Goal: Task Accomplishment & Management: Manage account settings

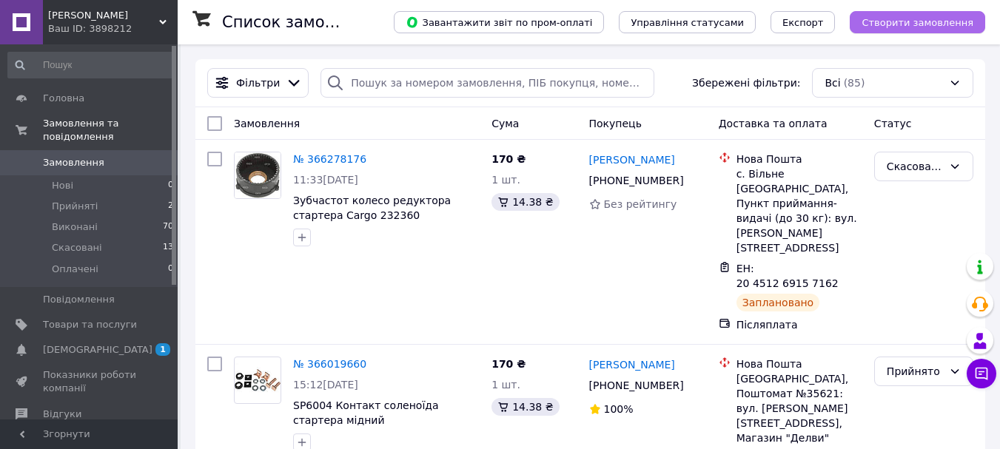
click at [915, 19] on span "Створити замовлення" at bounding box center [918, 22] width 112 height 11
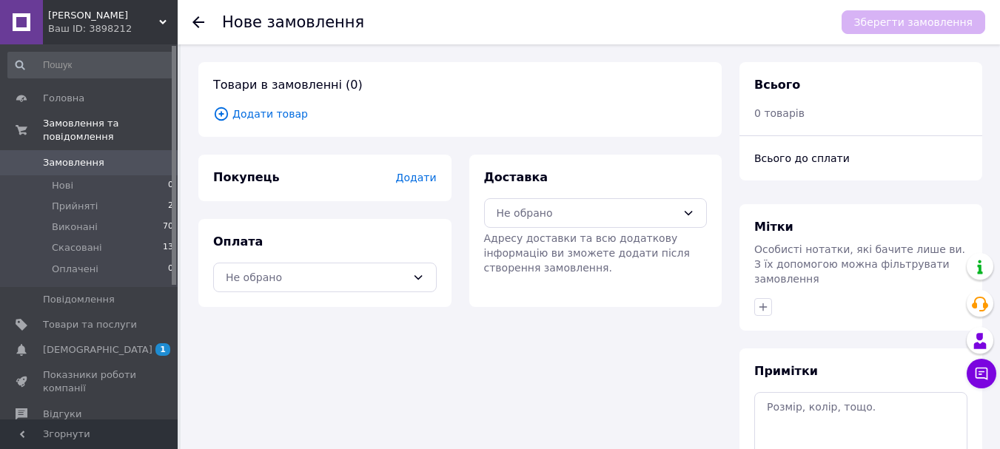
click at [246, 119] on span "Додати товар" at bounding box center [460, 114] width 494 height 16
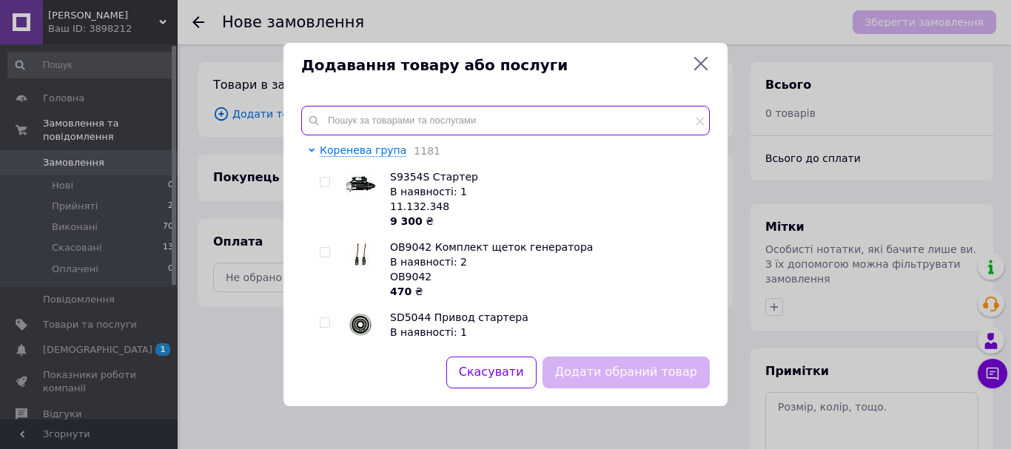
click at [368, 121] on input "text" at bounding box center [505, 121] width 409 height 30
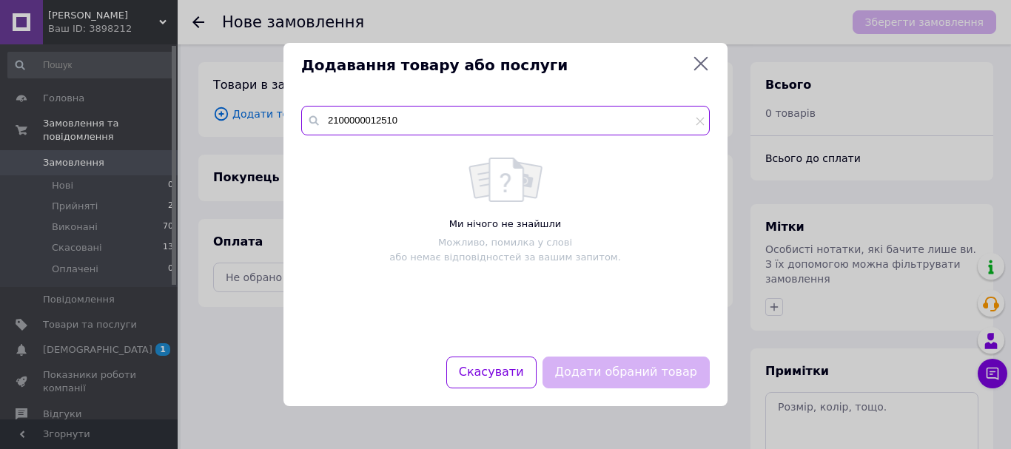
click at [368, 121] on input "2100000012510" at bounding box center [505, 121] width 409 height 30
click at [384, 124] on input "2100000012510" at bounding box center [505, 121] width 409 height 30
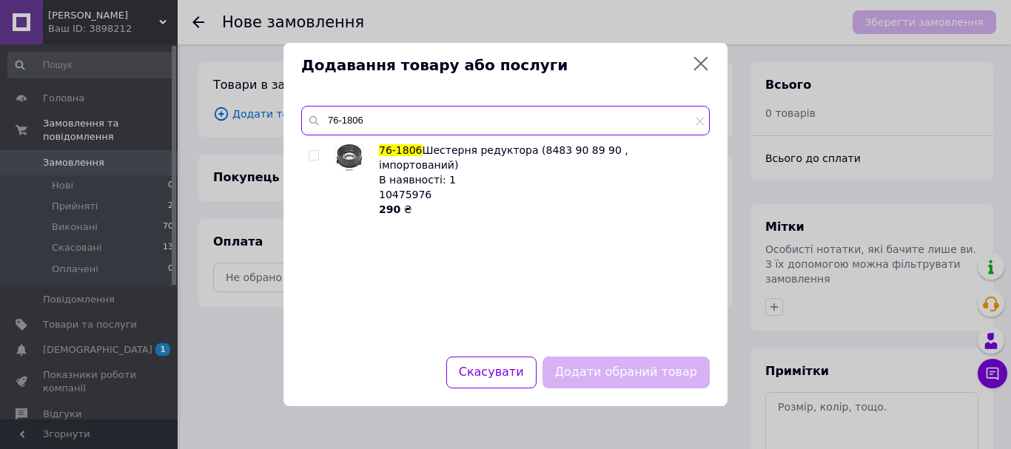
type input "76-1806"
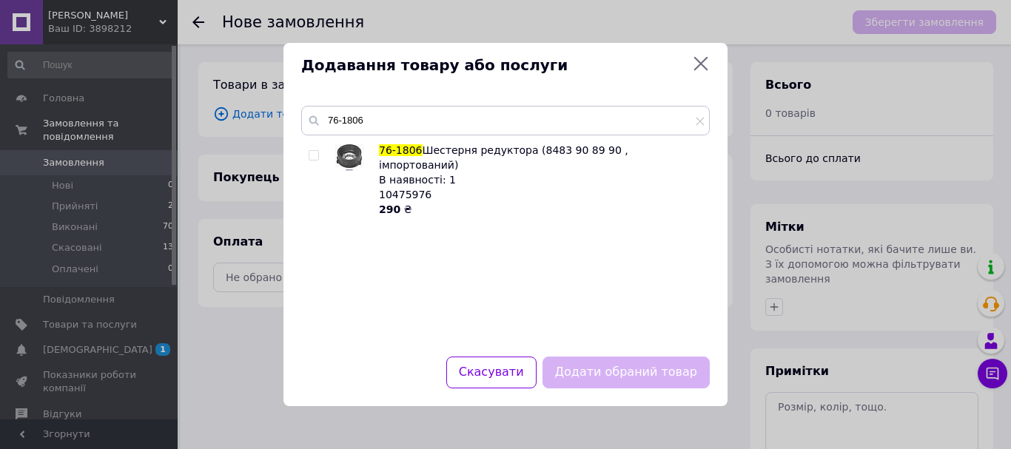
click at [399, 155] on span "76-1806" at bounding box center [401, 150] width 44 height 12
click at [316, 152] on input "checkbox" at bounding box center [314, 156] width 10 height 10
checkbox input "true"
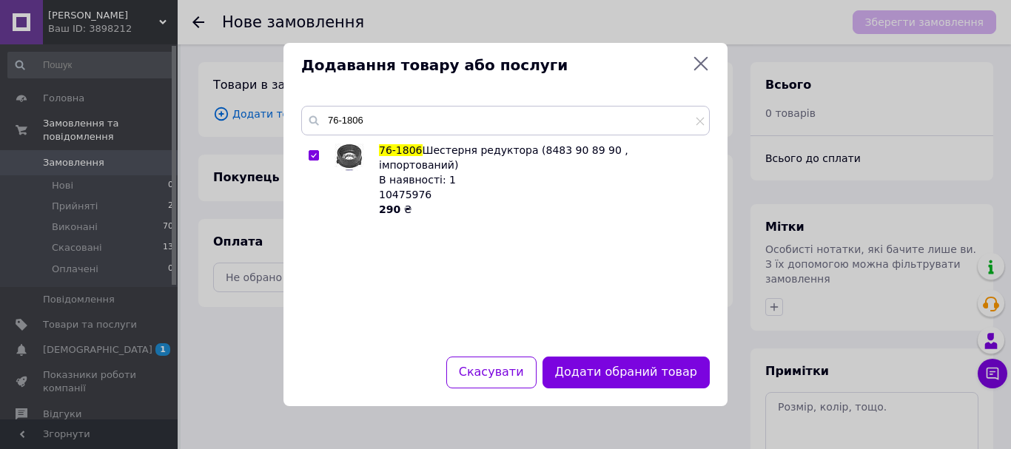
click at [590, 371] on button "Додати обраний товар" at bounding box center [626, 373] width 167 height 32
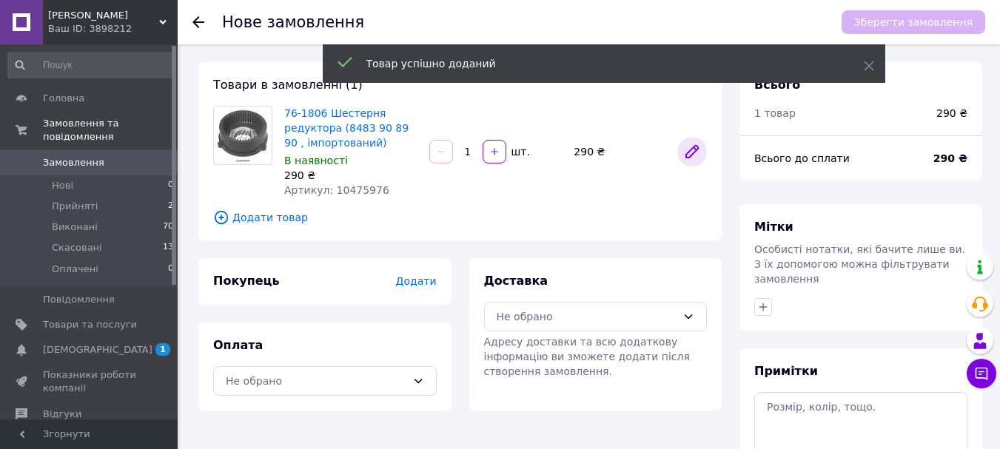
click at [694, 150] on icon at bounding box center [692, 152] width 12 height 12
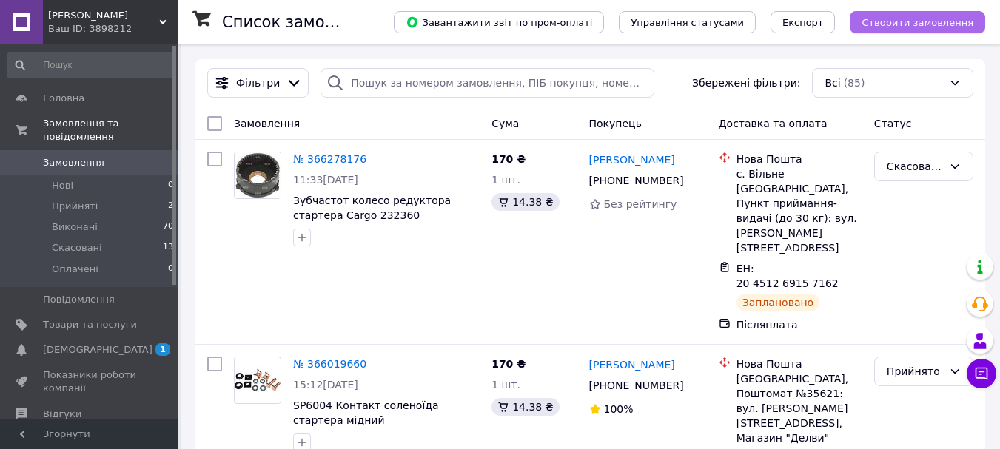
click at [934, 23] on span "Створити замовлення" at bounding box center [918, 22] width 112 height 11
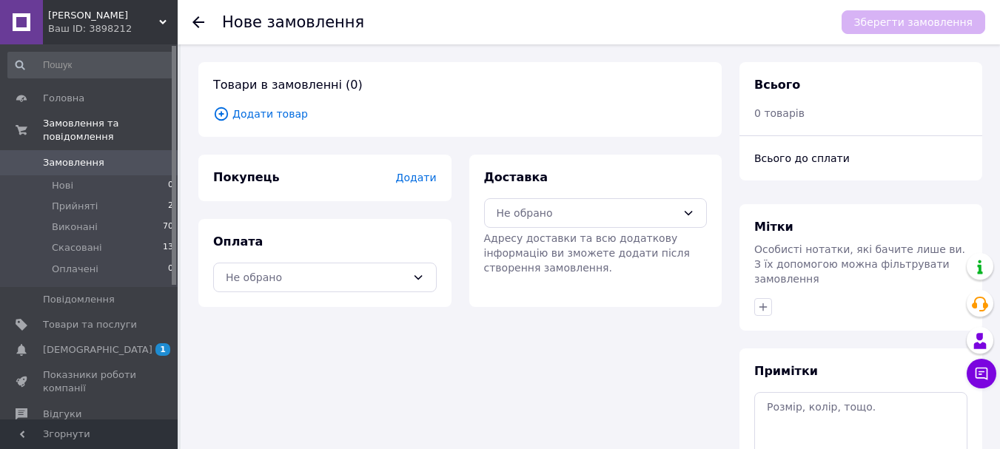
click at [281, 115] on span "Додати товар" at bounding box center [460, 114] width 494 height 16
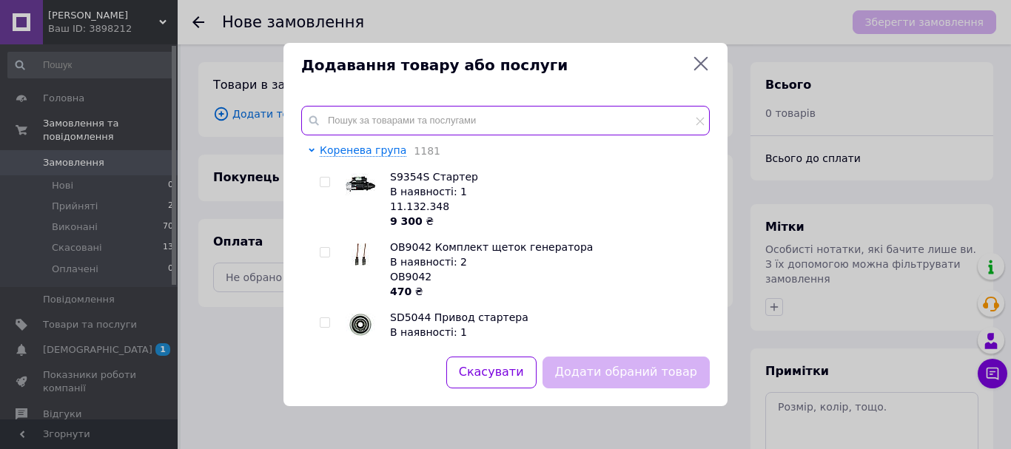
click at [375, 126] on input "text" at bounding box center [505, 121] width 409 height 30
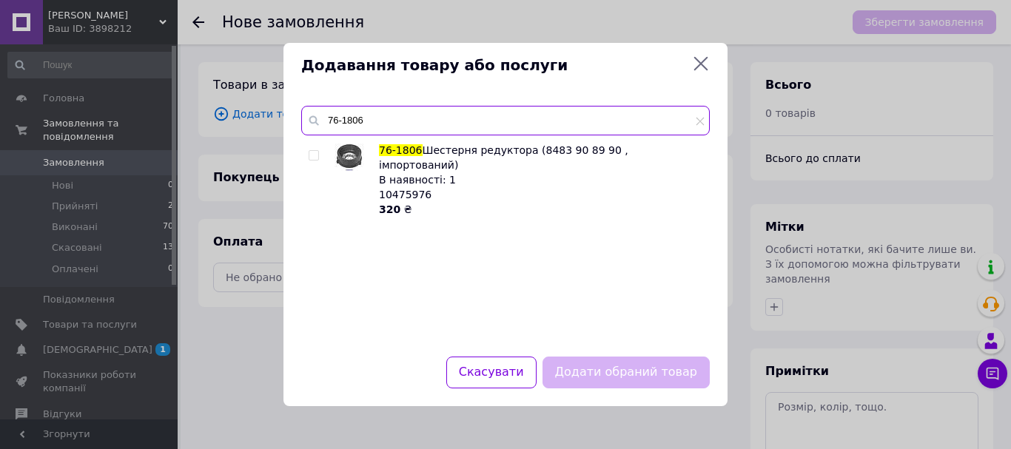
type input "76-1806"
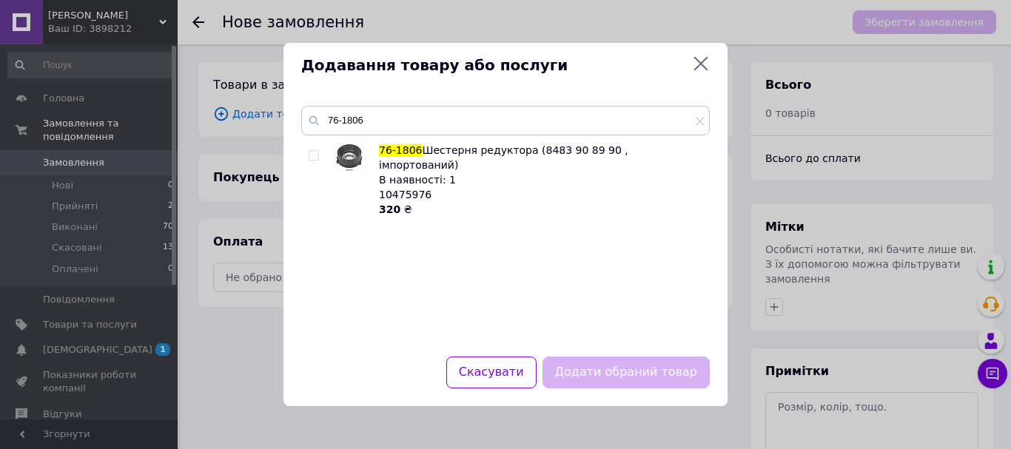
click at [316, 152] on input "checkbox" at bounding box center [314, 156] width 10 height 10
checkbox input "true"
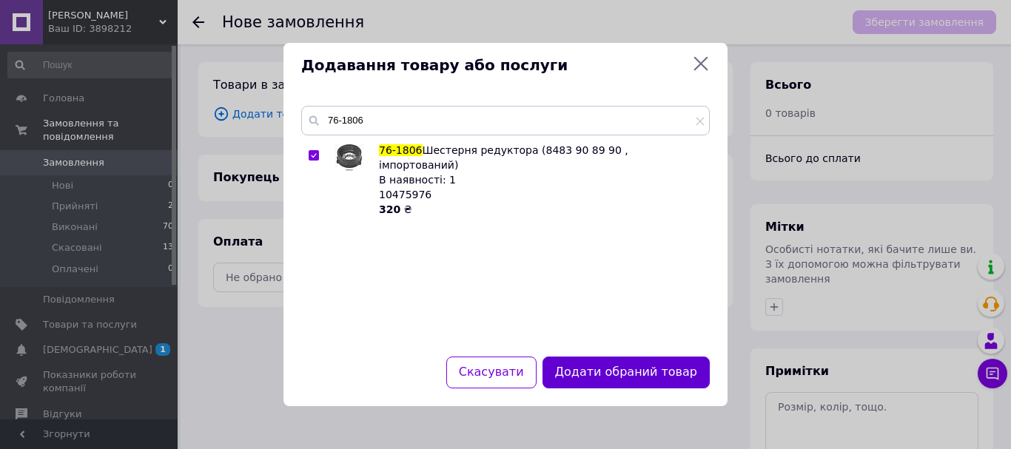
click at [613, 361] on button "Додати обраний товар" at bounding box center [626, 373] width 167 height 32
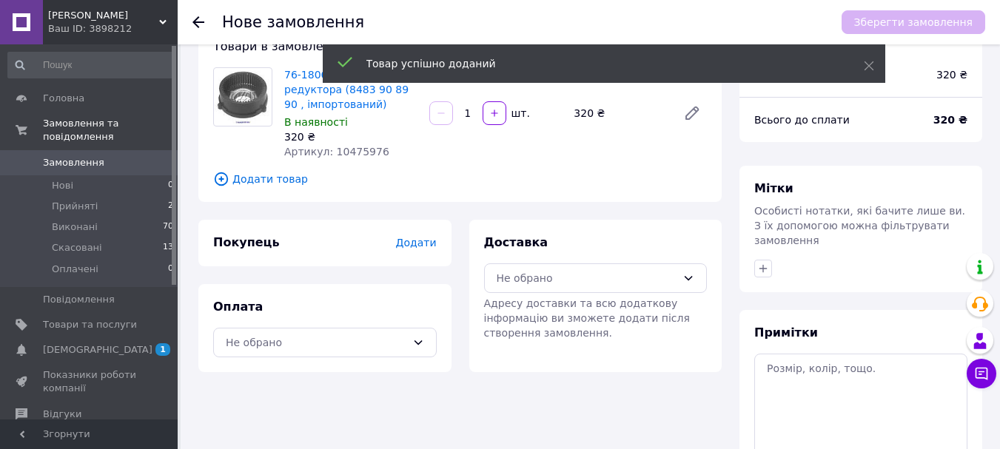
scroll to position [74, 0]
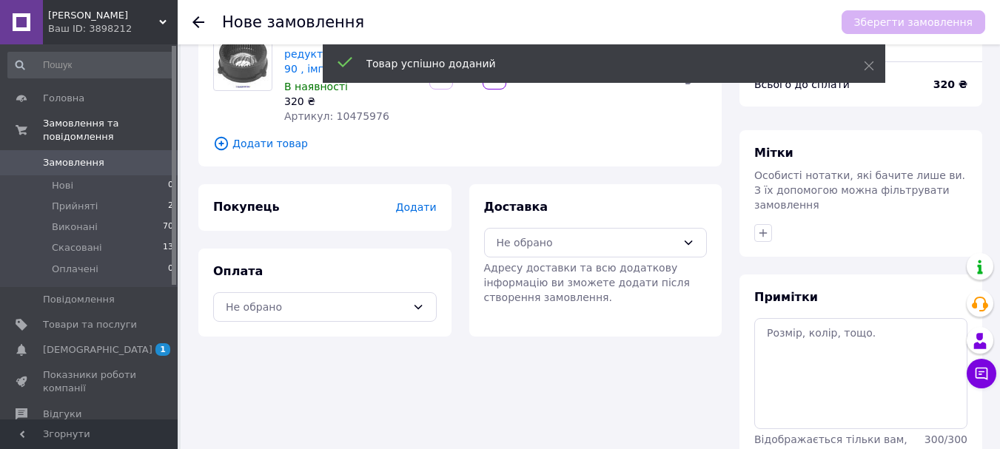
click at [426, 210] on span "Додати" at bounding box center [415, 207] width 41 height 12
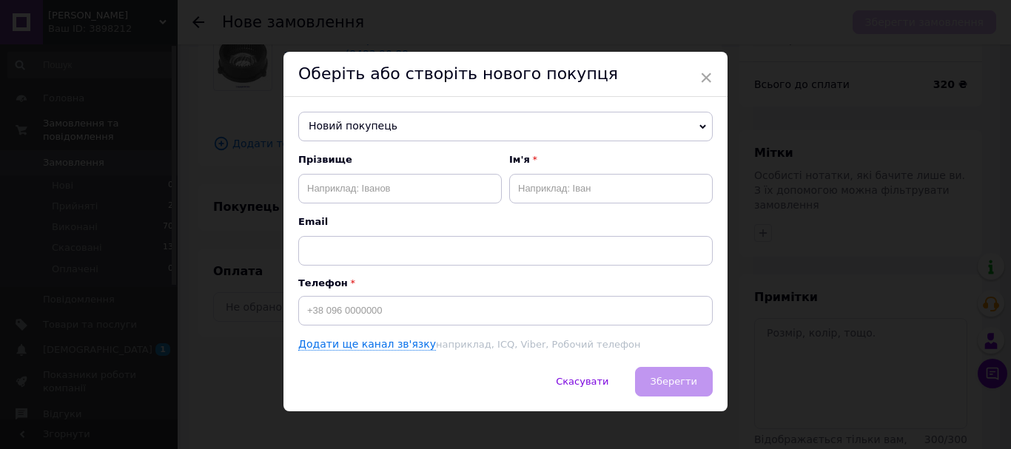
click at [372, 130] on span "Новий покупець" at bounding box center [505, 127] width 415 height 30
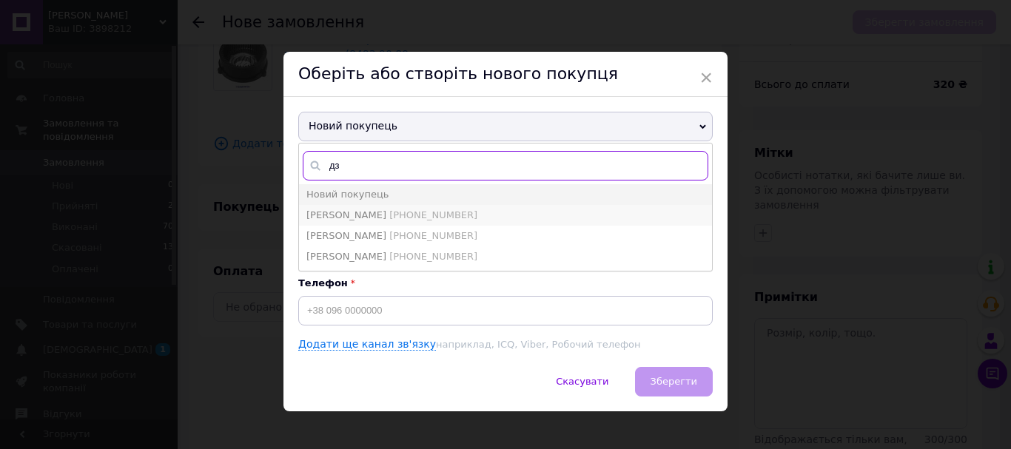
type input "дз"
click at [362, 212] on span "[PERSON_NAME]" at bounding box center [346, 215] width 80 height 11
type input "[PERSON_NAME]"
type input "[PHONE_NUMBER]"
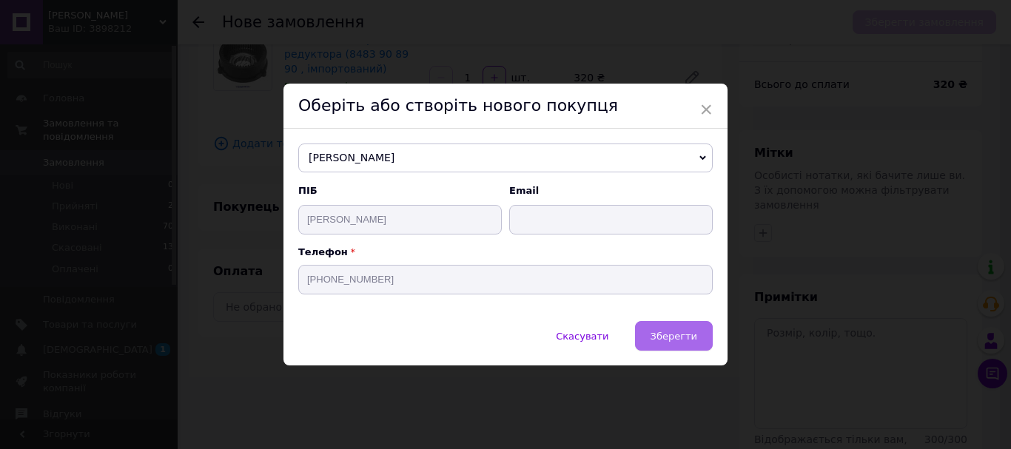
click at [668, 338] on span "Зберегти" at bounding box center [674, 336] width 47 height 11
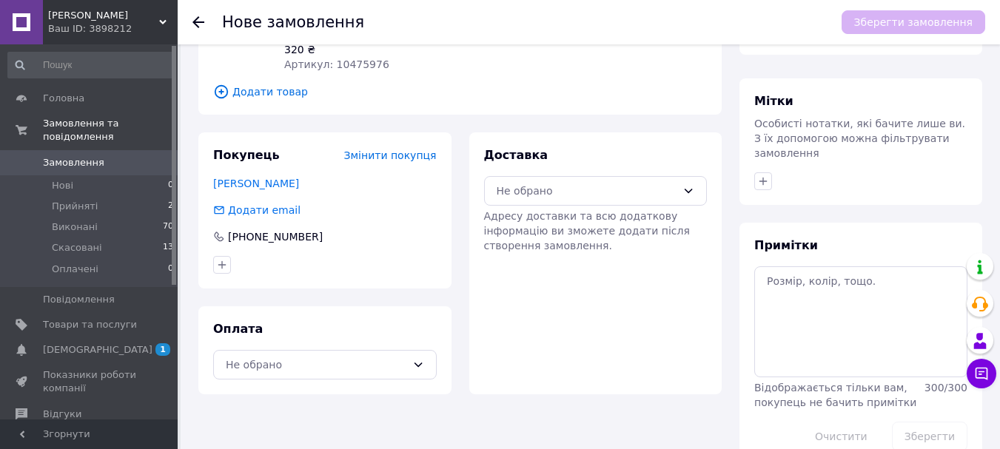
scroll to position [146, 0]
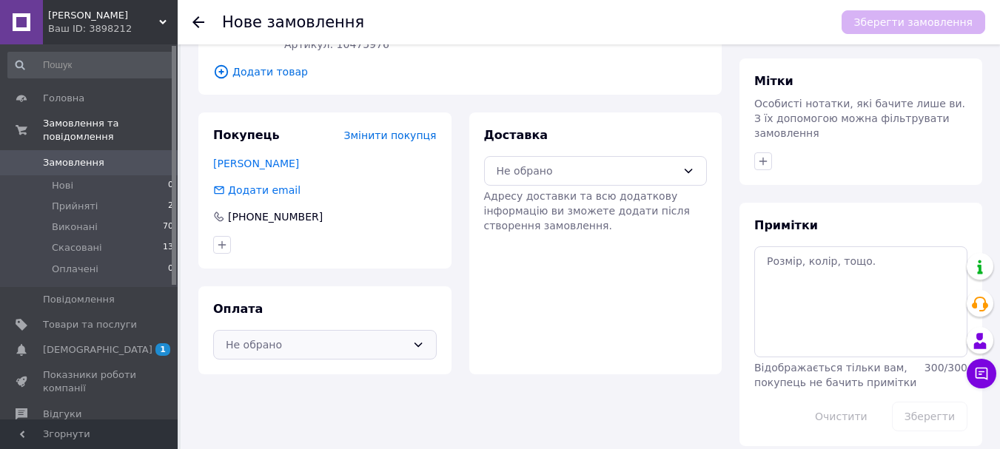
click at [296, 349] on div "Не обрано" at bounding box center [316, 345] width 181 height 16
click at [287, 383] on span "Післяплата" at bounding box center [336, 377] width 176 height 15
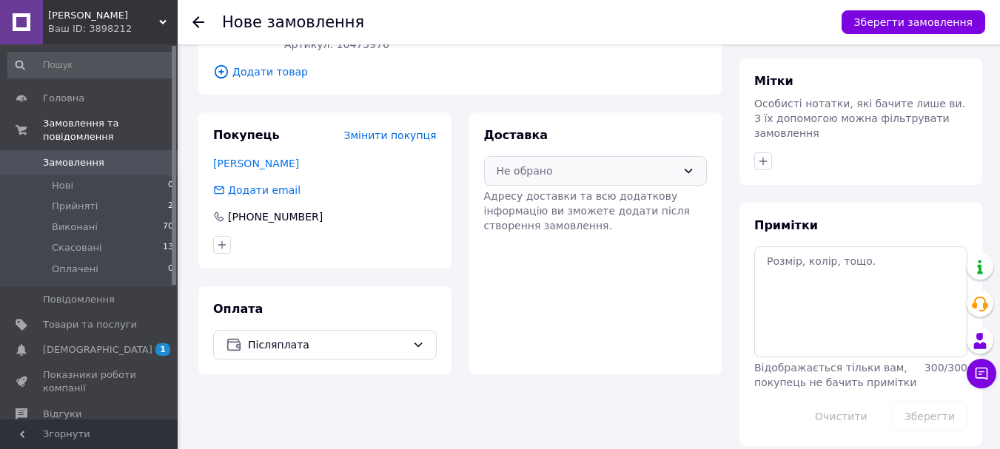
click at [610, 167] on div "Не обрано" at bounding box center [587, 171] width 181 height 16
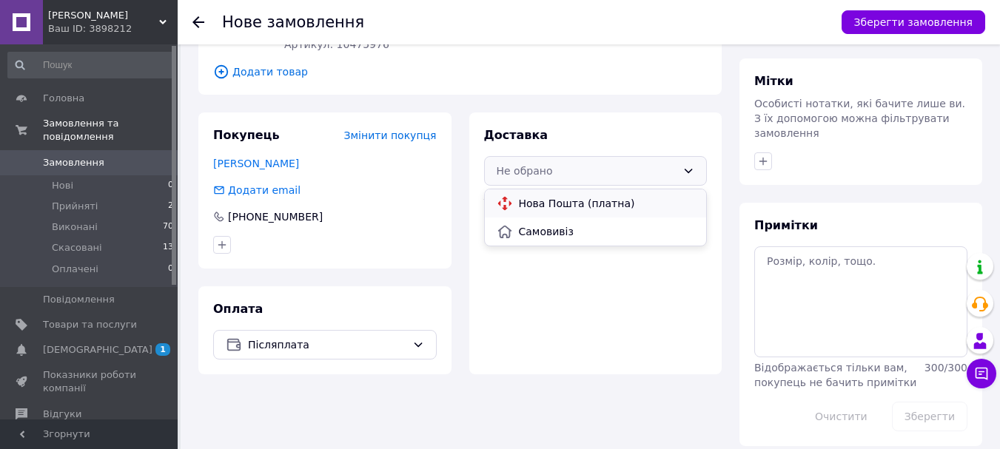
click at [550, 202] on span "Нова Пошта (платна)" at bounding box center [607, 203] width 176 height 15
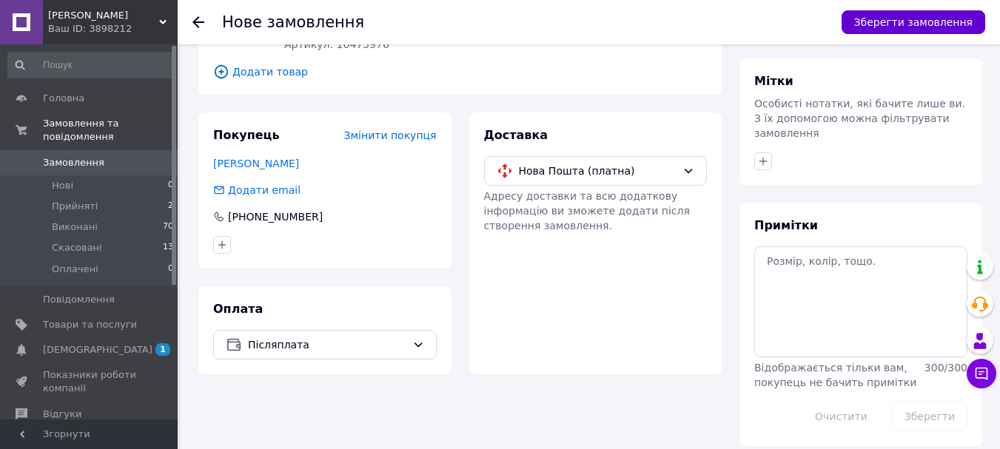
click at [890, 29] on button "Зберегти замовлення" at bounding box center [914, 22] width 144 height 24
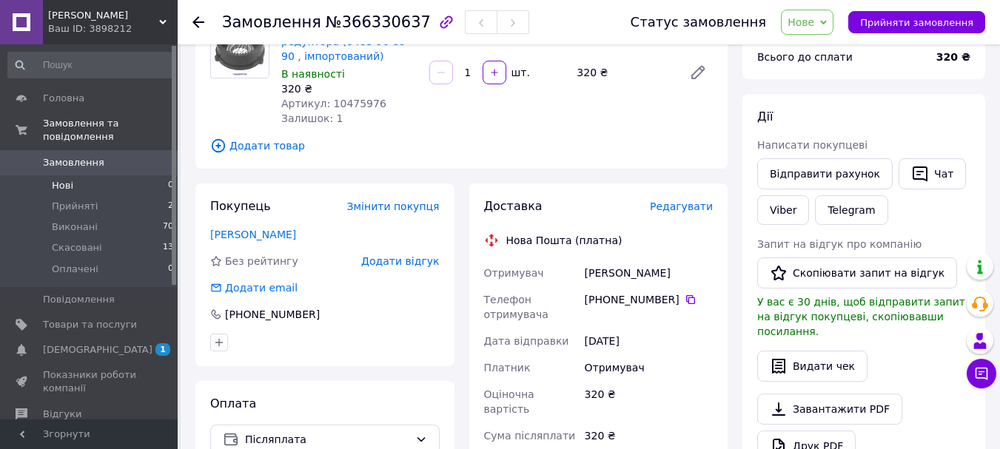
click at [69, 179] on span "Нові" at bounding box center [62, 185] width 21 height 13
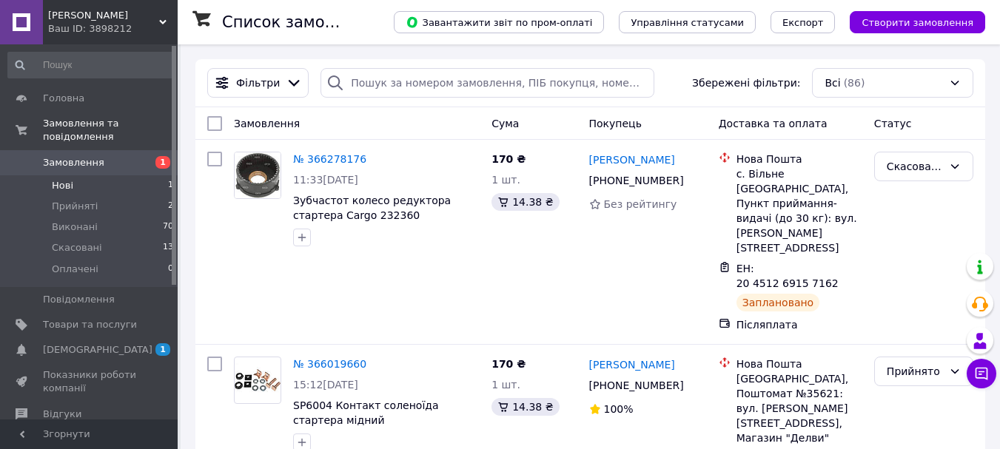
click at [73, 175] on li "Нові 1" at bounding box center [91, 185] width 182 height 21
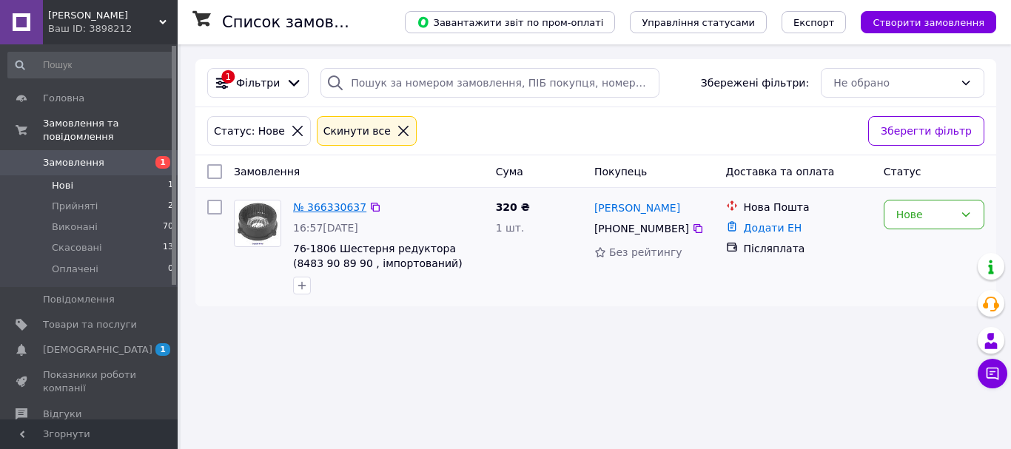
click at [321, 212] on link "№ 366330637" at bounding box center [329, 207] width 73 height 12
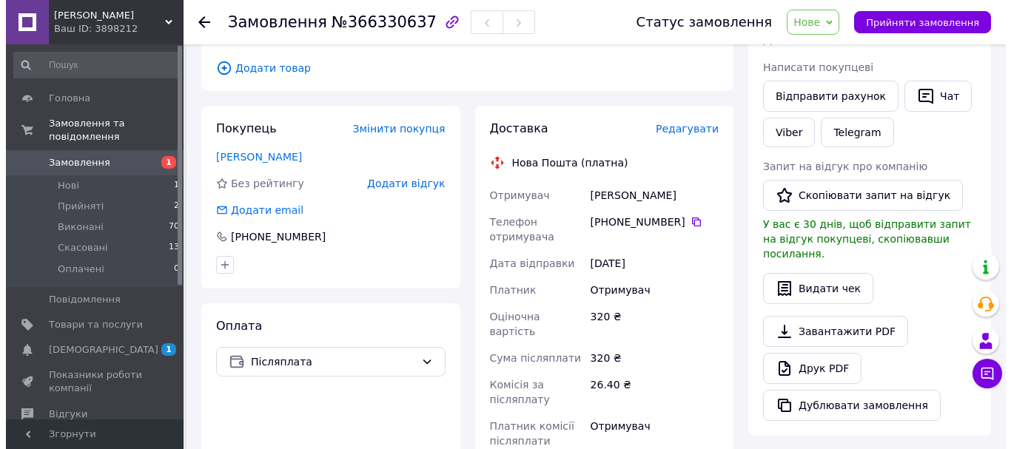
scroll to position [222, 0]
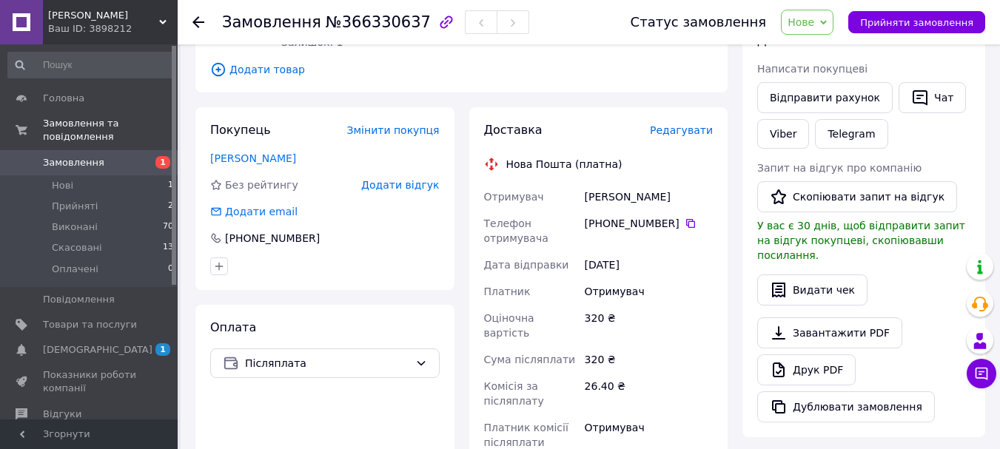
click at [674, 130] on span "Редагувати" at bounding box center [681, 130] width 63 height 12
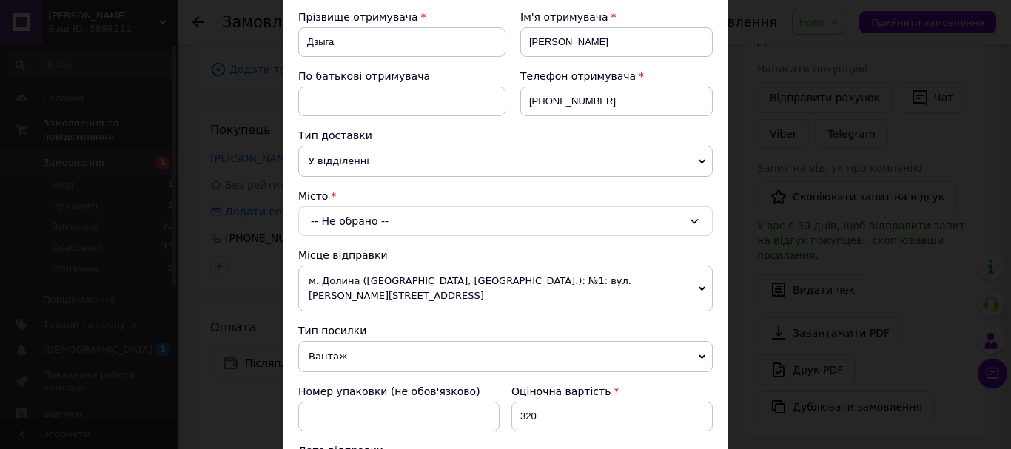
click at [365, 218] on div "-- Не обрано --" at bounding box center [505, 222] width 415 height 30
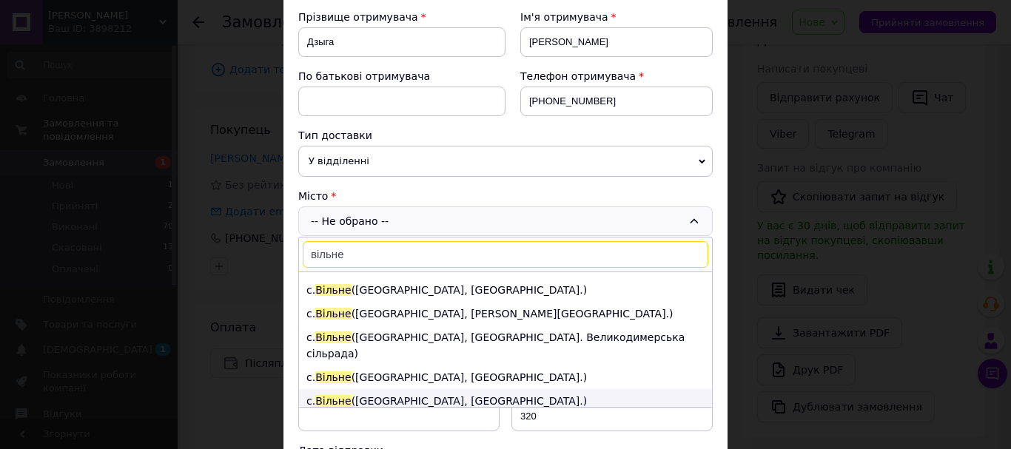
scroll to position [148, 0]
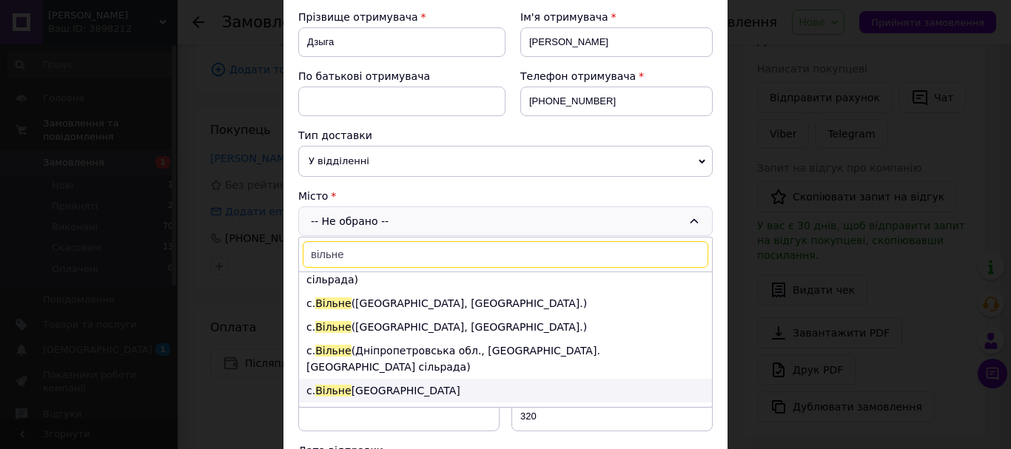
type input "вільне"
click at [398, 379] on li "с. Вільне Запоріжжя" at bounding box center [505, 391] width 413 height 24
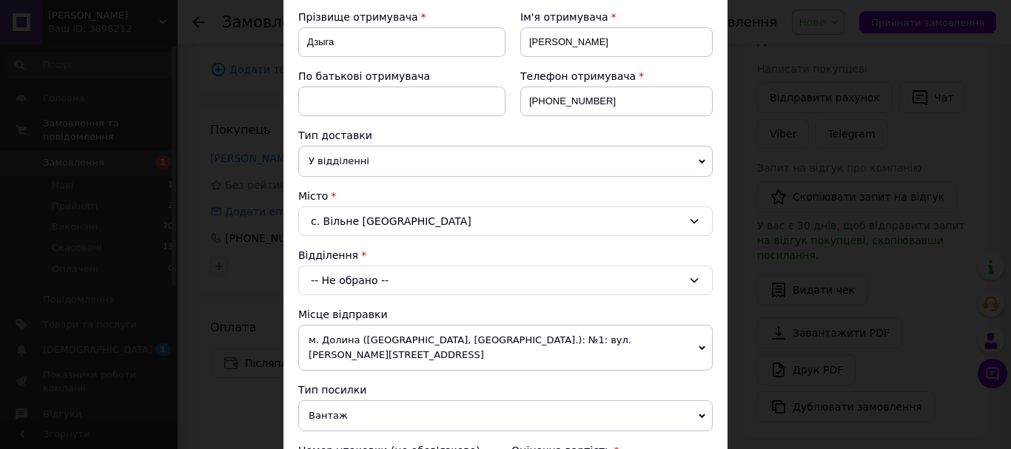
click at [343, 283] on div "-- Не обрано --" at bounding box center [505, 281] width 415 height 30
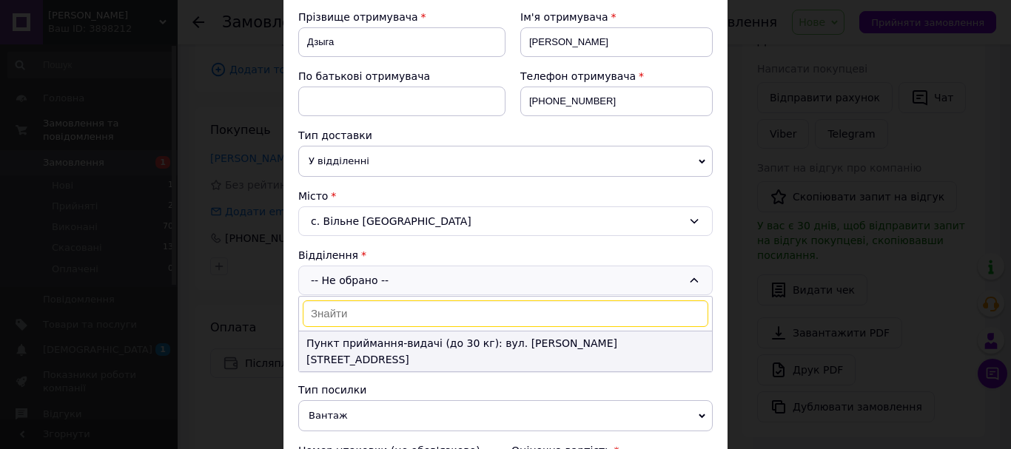
click at [400, 338] on li "Пункт приймання-видачі (до 30 кг): вул. Степова, 1" at bounding box center [505, 352] width 413 height 40
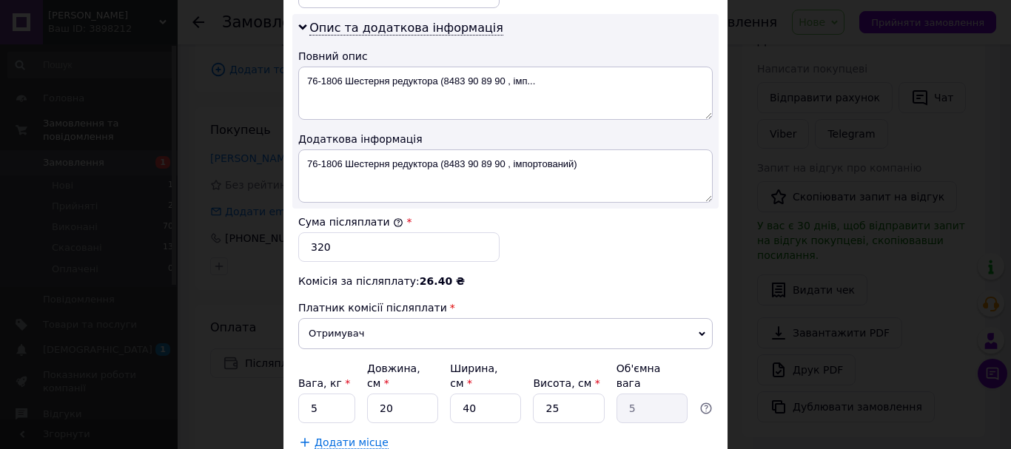
scroll to position [814, 0]
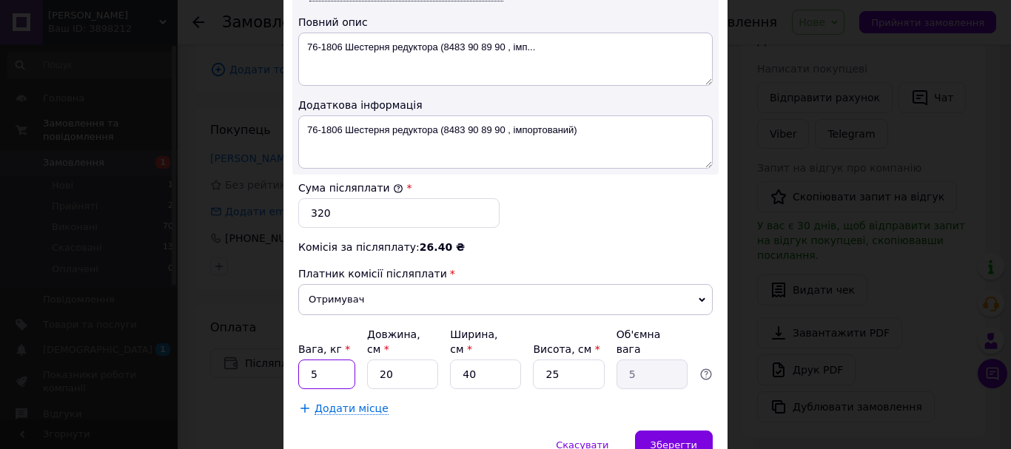
click at [304, 360] on input "5" at bounding box center [326, 375] width 57 height 30
click at [315, 360] on input "01" at bounding box center [326, 375] width 57 height 30
type input "0.1"
click at [405, 360] on input "20" at bounding box center [402, 375] width 71 height 30
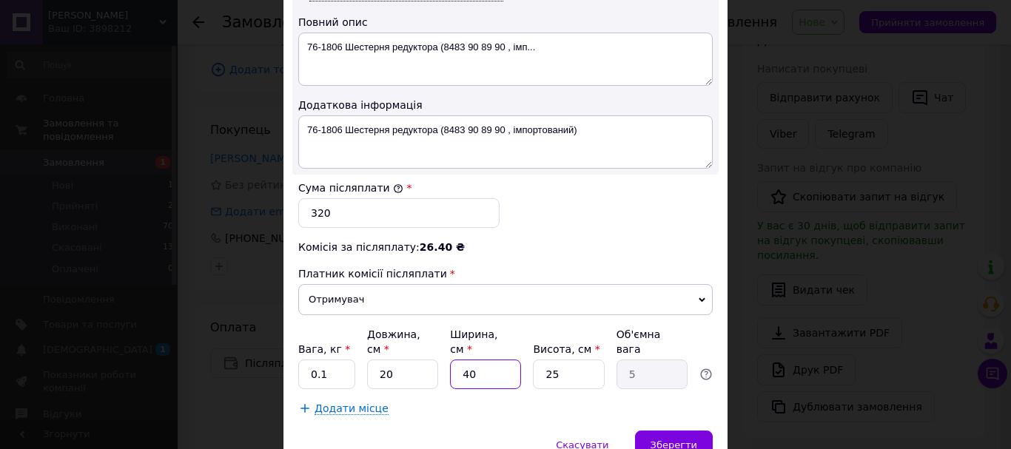
click at [480, 360] on input "40" at bounding box center [485, 375] width 71 height 30
type input "1"
type input "0.13"
type input "12"
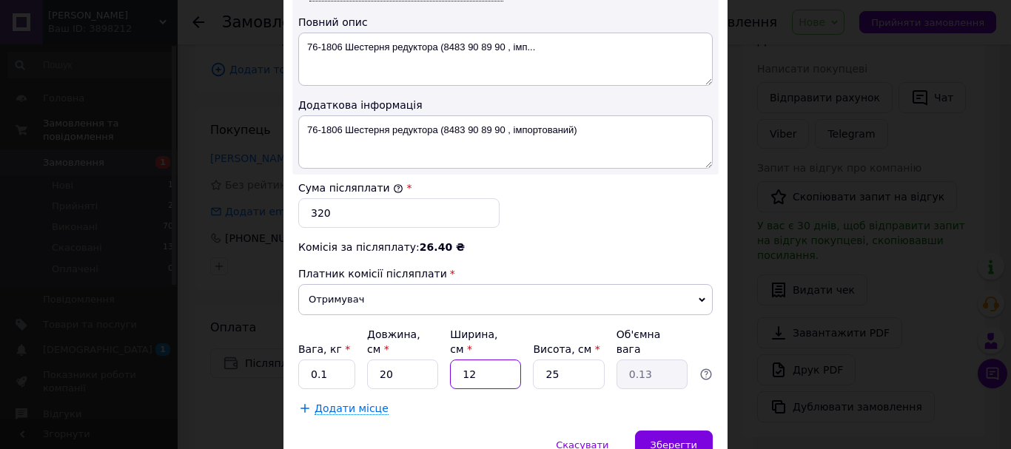
type input "1.5"
type input "12"
click at [564, 360] on input "25" at bounding box center [568, 375] width 71 height 30
type input "4"
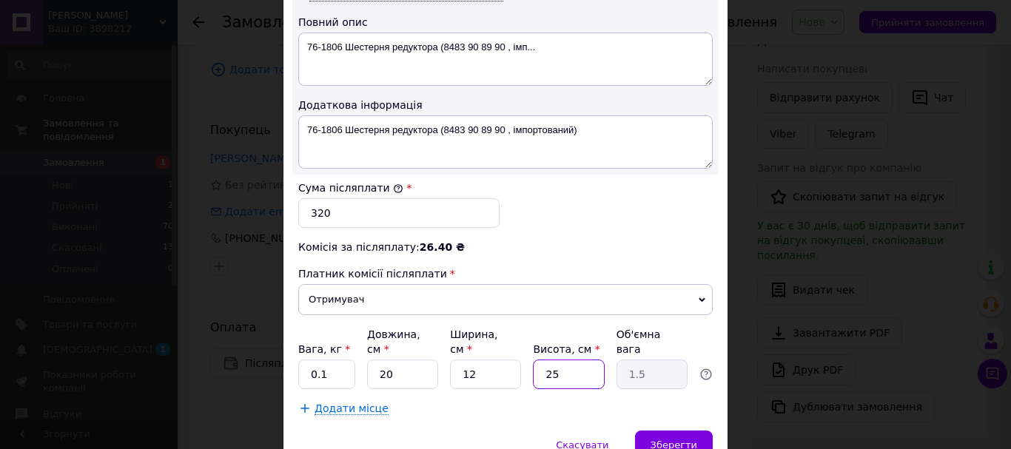
type input "0.24"
type input "4"
click at [654, 431] on div "Зберегти" at bounding box center [674, 446] width 78 height 30
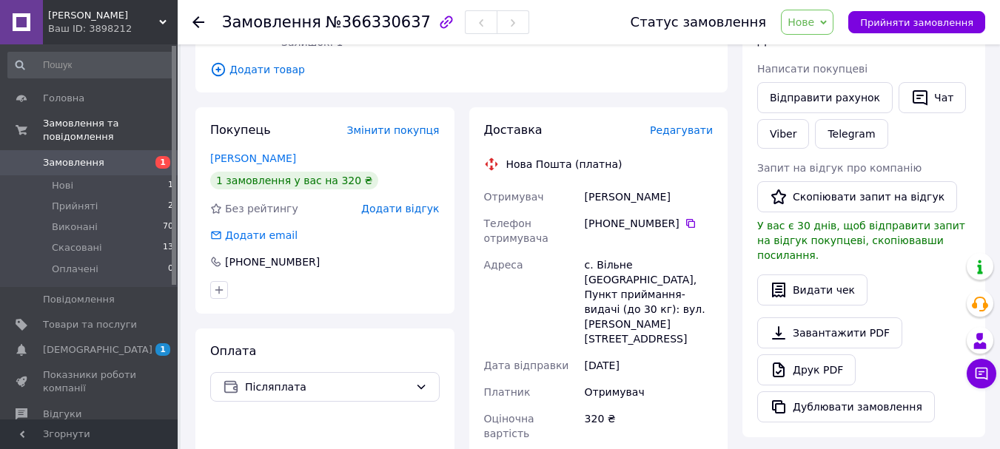
click at [692, 133] on span "Редагувати" at bounding box center [681, 130] width 63 height 12
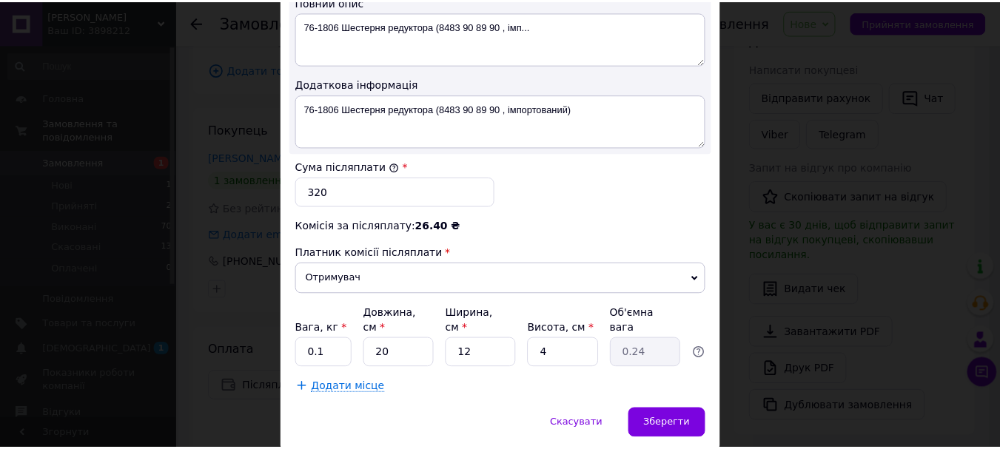
scroll to position [846, 0]
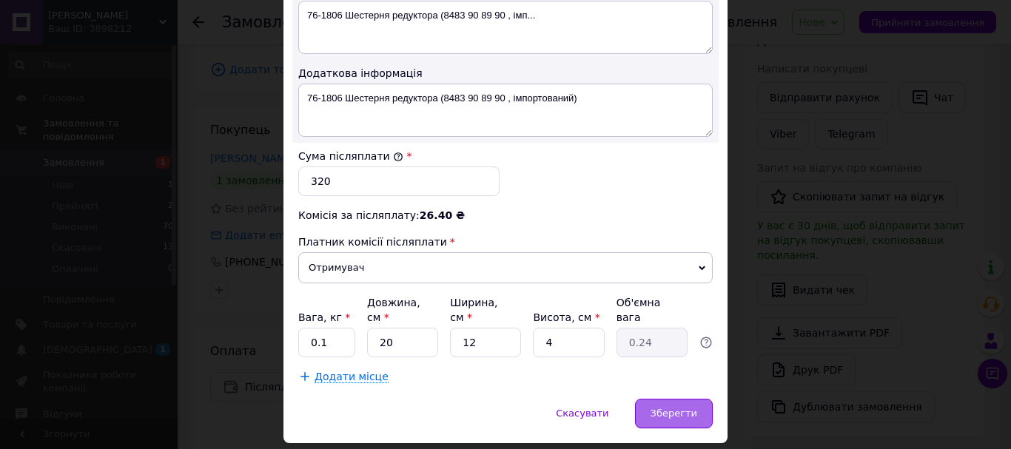
click at [678, 408] on span "Зберегти" at bounding box center [674, 413] width 47 height 11
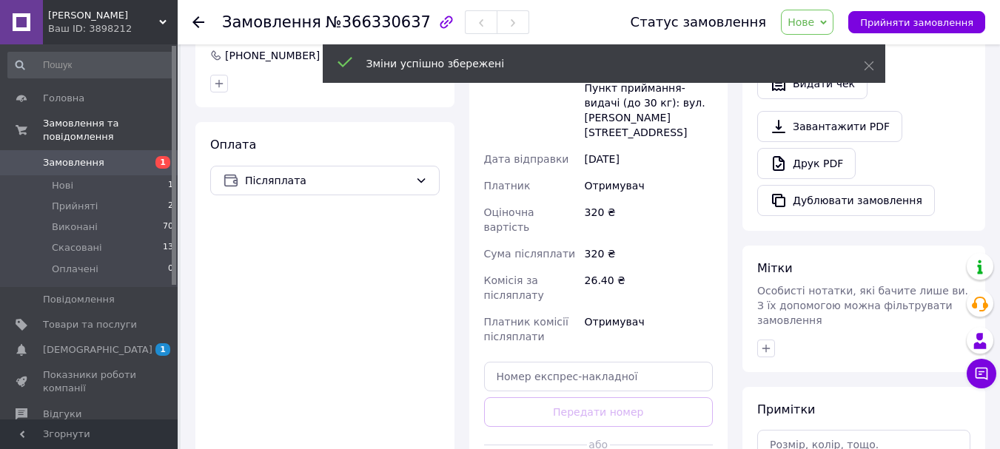
scroll to position [518, 0]
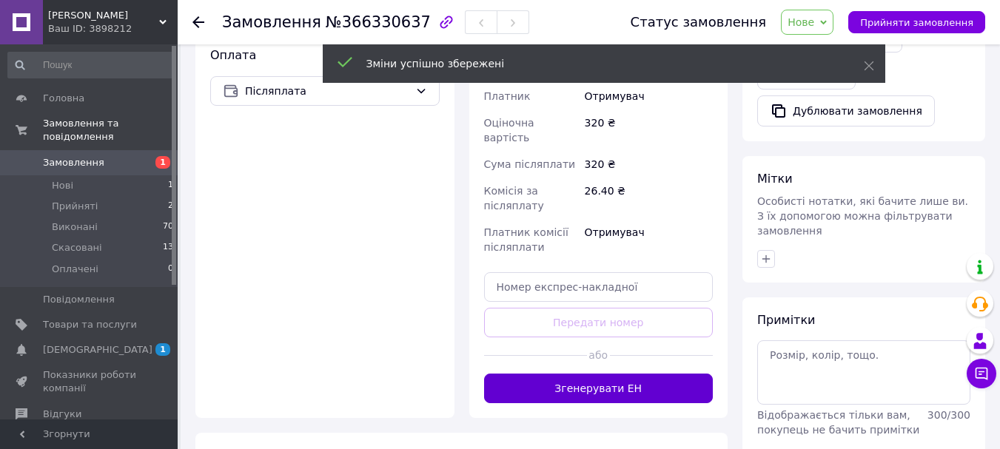
click at [586, 374] on button "Згенерувати ЕН" at bounding box center [598, 389] width 229 height 30
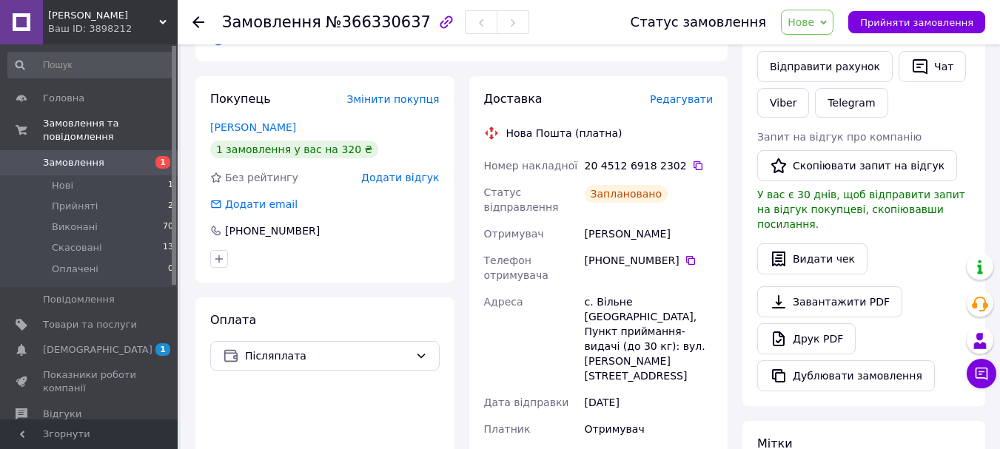
scroll to position [222, 0]
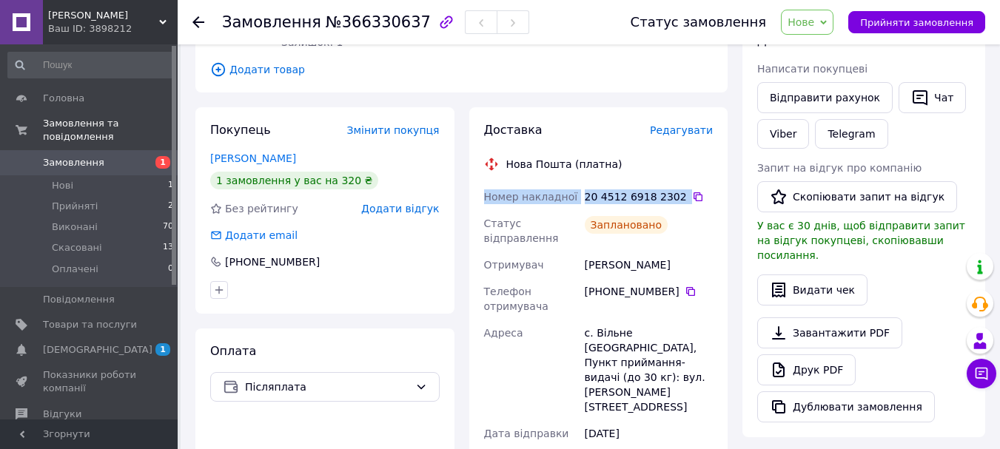
copy div "Номер накладної 20 4512 6918 2302"
drag, startPoint x: 485, startPoint y: 199, endPoint x: 694, endPoint y: 204, distance: 209.5
click at [694, 204] on div "Номер накладної 20 4512 6918 2302   Статус відправлення Заплановано Отримувач Д…" at bounding box center [598, 425] width 235 height 483
click at [609, 124] on div "Доставка" at bounding box center [567, 130] width 166 height 17
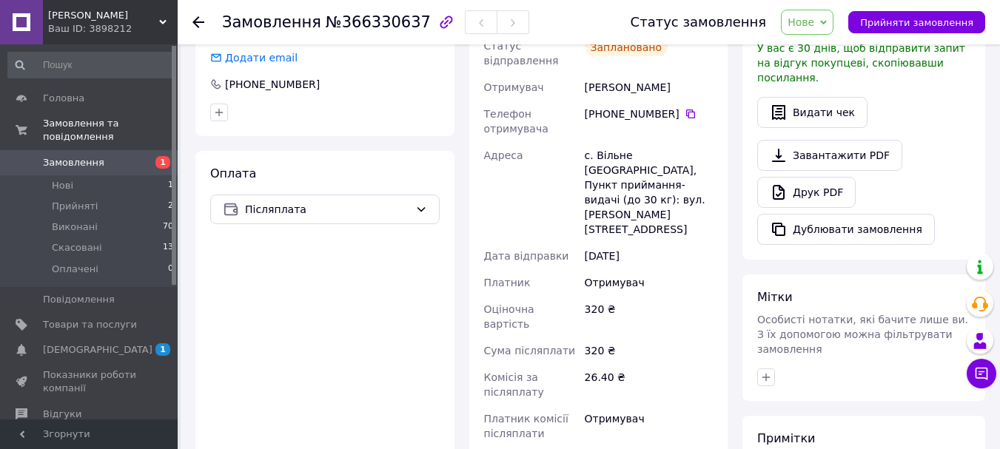
scroll to position [444, 0]
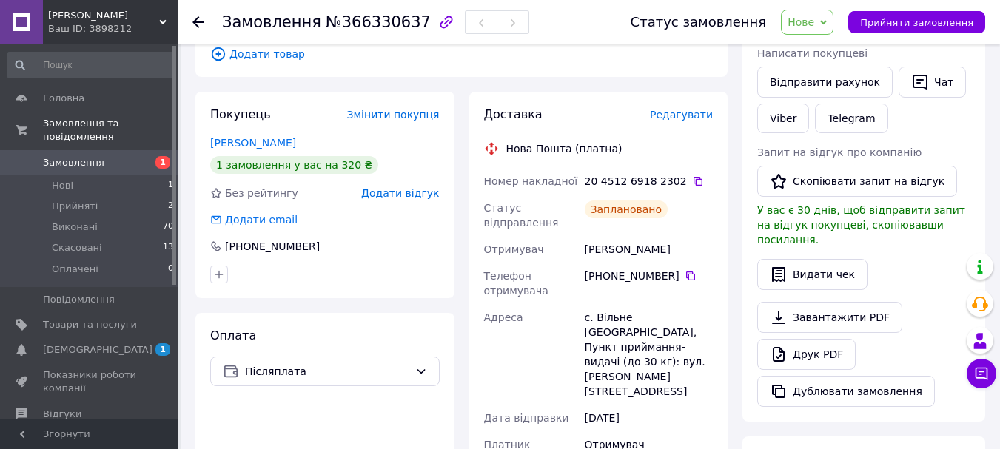
scroll to position [222, 0]
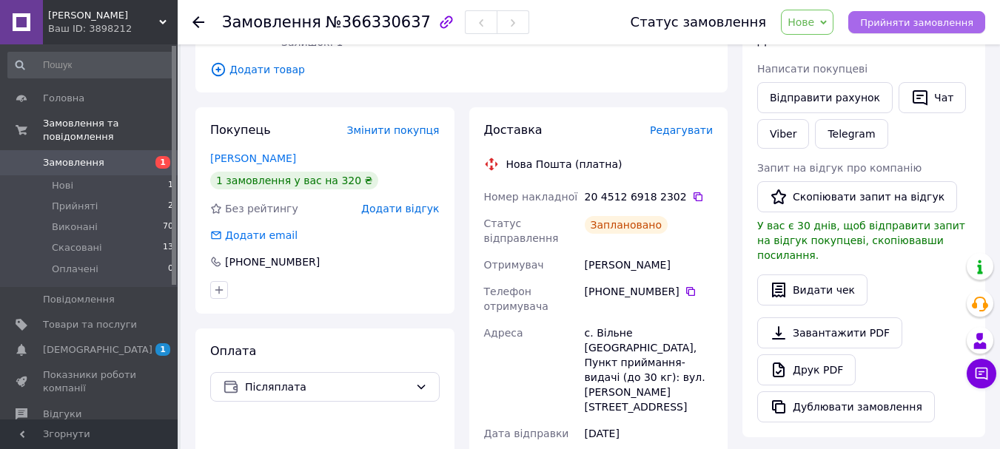
click at [908, 26] on span "Прийняти замовлення" at bounding box center [916, 22] width 113 height 11
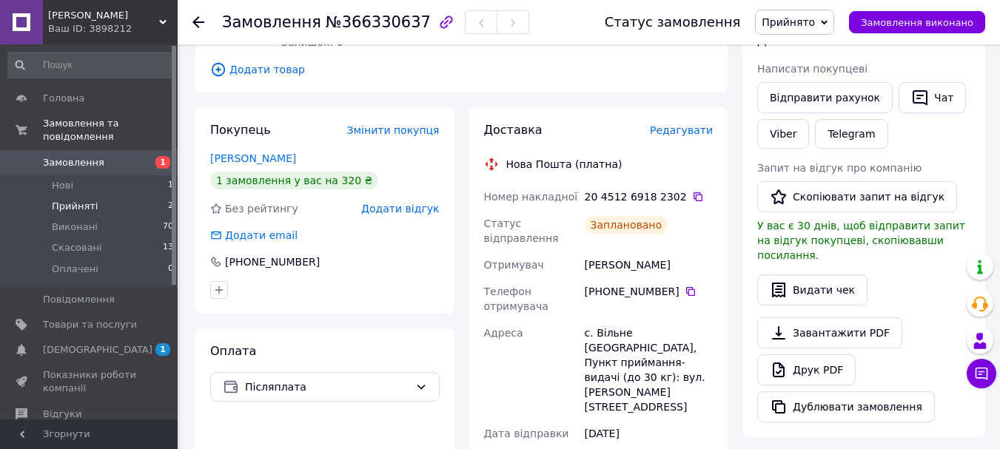
click at [69, 200] on span "Прийняті" at bounding box center [75, 206] width 46 height 13
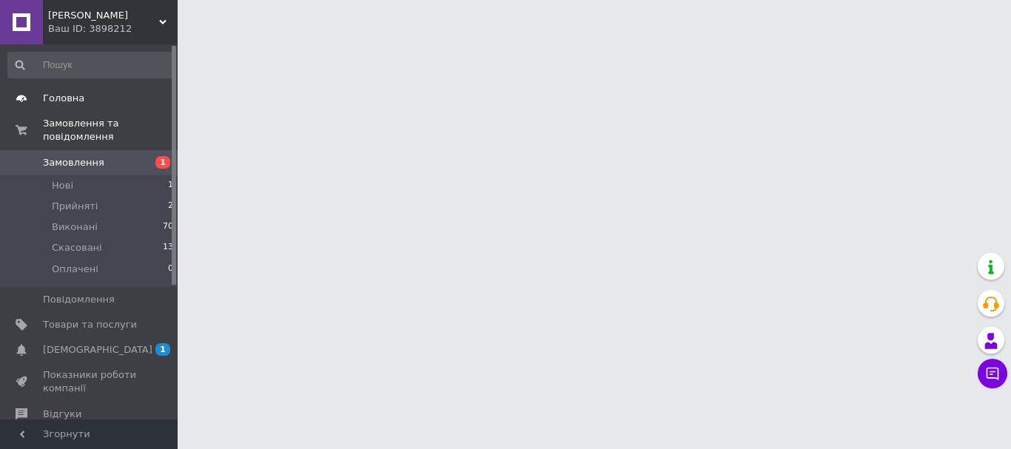
click at [52, 101] on span "Головна" at bounding box center [63, 98] width 41 height 13
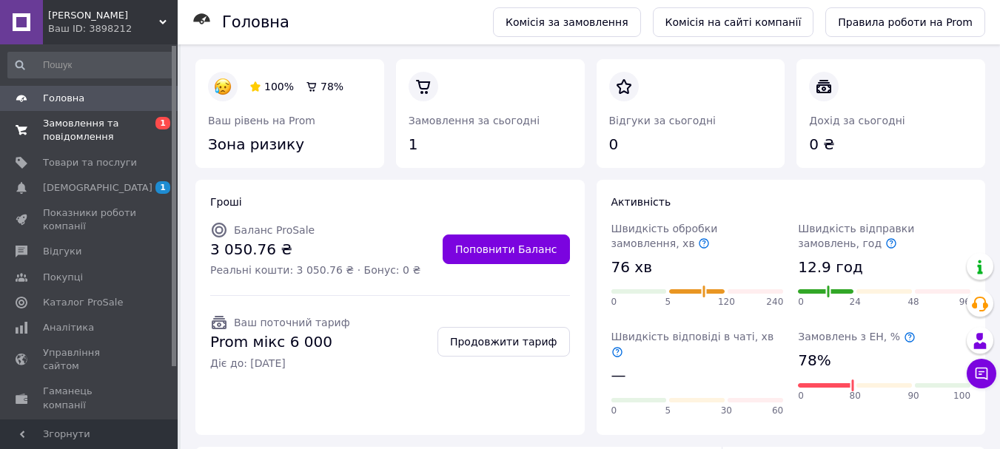
click at [96, 133] on span "Замовлення та повідомлення" at bounding box center [90, 130] width 94 height 27
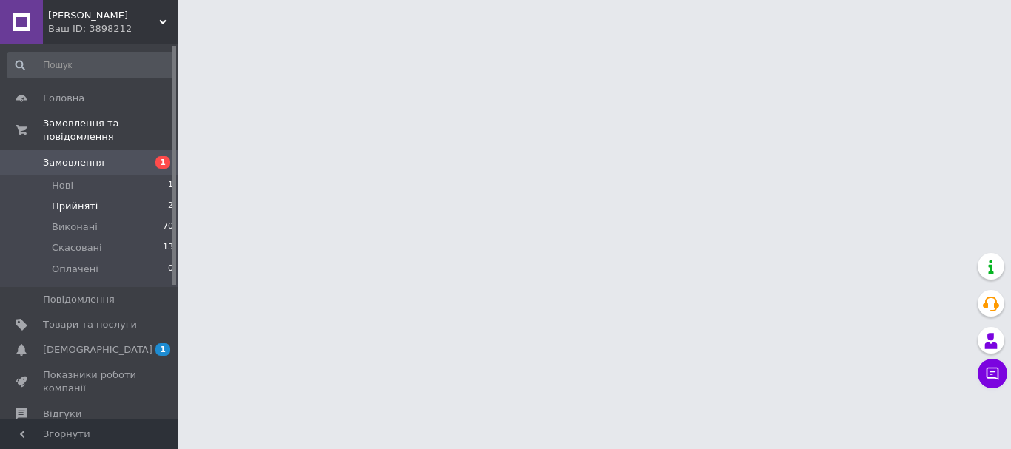
click at [81, 200] on span "Прийняті" at bounding box center [75, 206] width 46 height 13
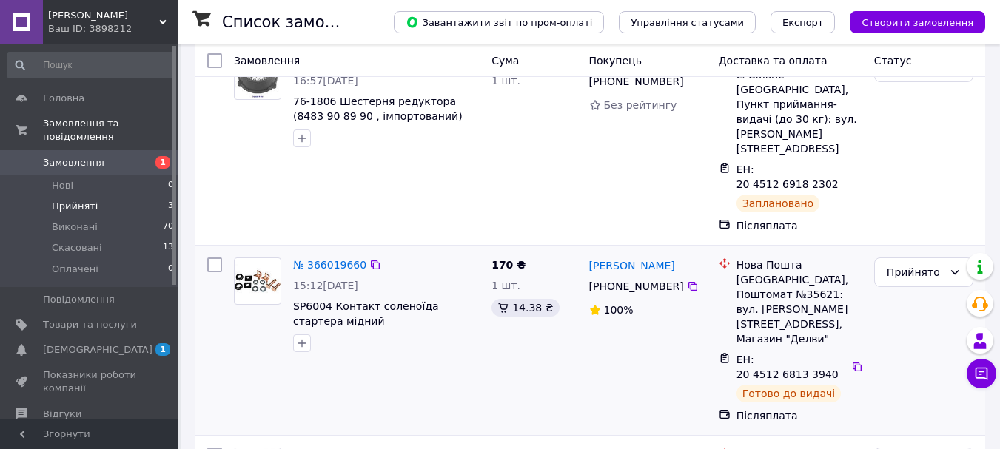
scroll to position [148, 0]
click at [61, 96] on span "Головна" at bounding box center [63, 98] width 41 height 13
